Goal: Find specific page/section: Find specific page/section

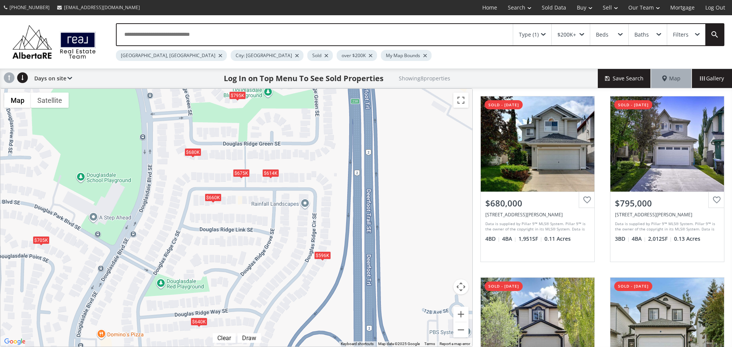
click at [295, 54] on div at bounding box center [297, 55] width 4 height 3
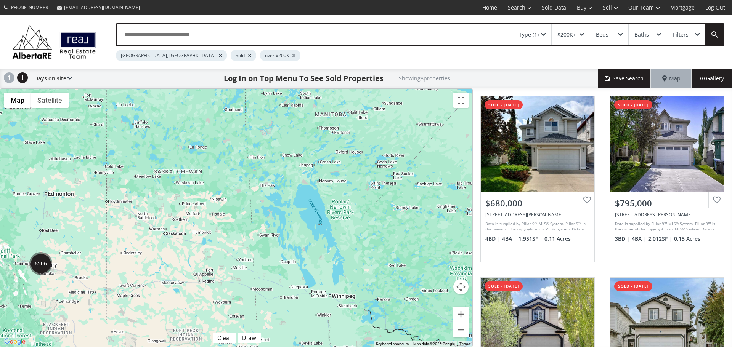
click at [149, 58] on div "[GEOGRAPHIC_DATA], [GEOGRAPHIC_DATA]" at bounding box center [171, 55] width 111 height 11
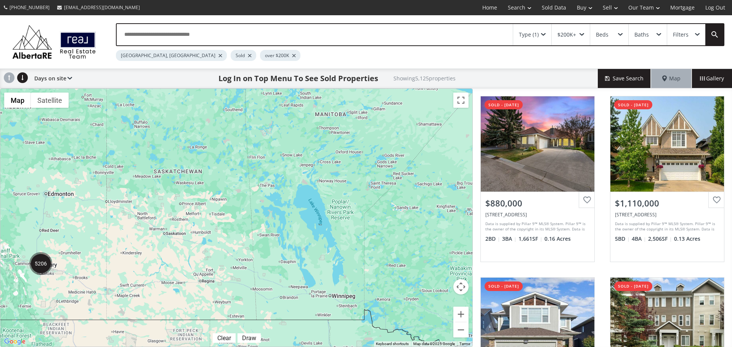
click at [218, 55] on div at bounding box center [220, 55] width 4 height 3
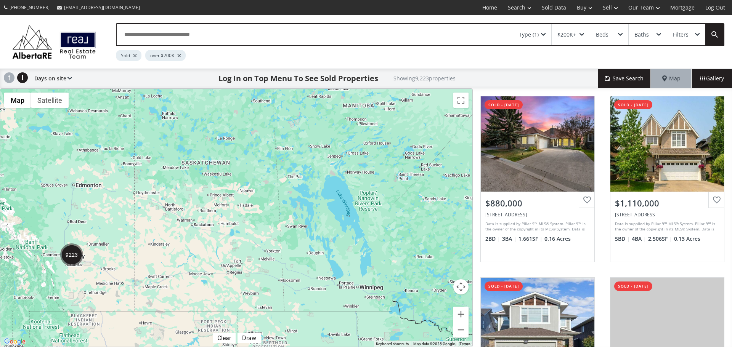
drag, startPoint x: 79, startPoint y: 271, endPoint x: 244, endPoint y: 237, distance: 168.0
click at [244, 237] on div at bounding box center [236, 218] width 472 height 258
